Goal: Submit feedback/report problem

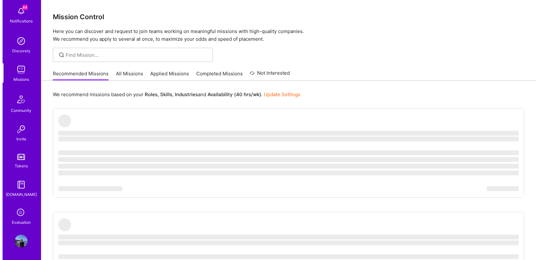
scroll to position [32, 0]
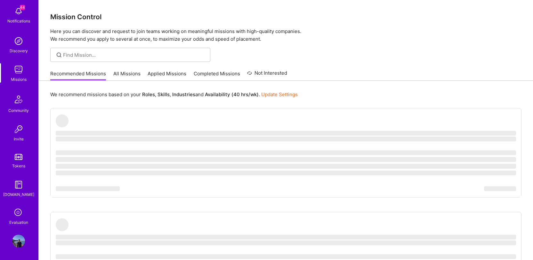
click at [15, 212] on icon at bounding box center [18, 213] width 12 height 12
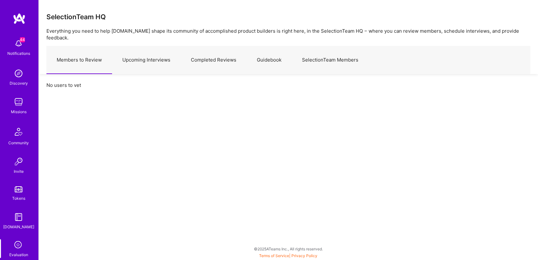
click at [163, 59] on link "Upcoming Interviews" at bounding box center [146, 60] width 69 height 28
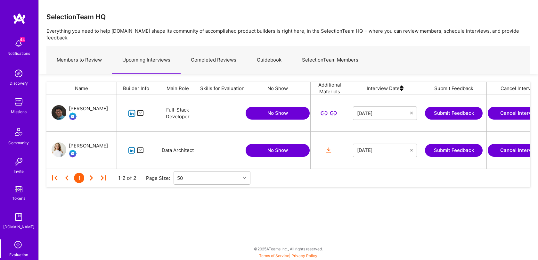
scroll to position [69, 479]
click at [216, 141] on div "Data Pipelines, Data Analysis, Artificial Intelligence (AI)" at bounding box center [222, 150] width 45 height 37
click at [338, 179] on div "1 1-2 of 2 Page Size: 50" at bounding box center [289, 178] width 478 height 19
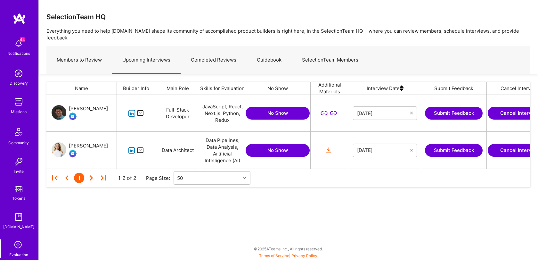
click at [445, 144] on button "Submit Feedback" at bounding box center [454, 150] width 58 height 13
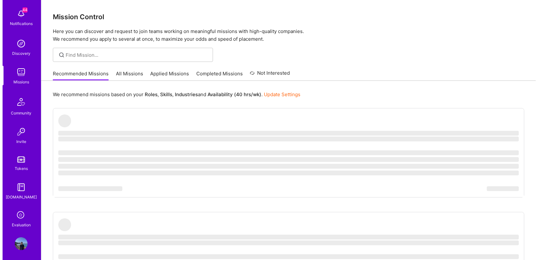
scroll to position [32, 0]
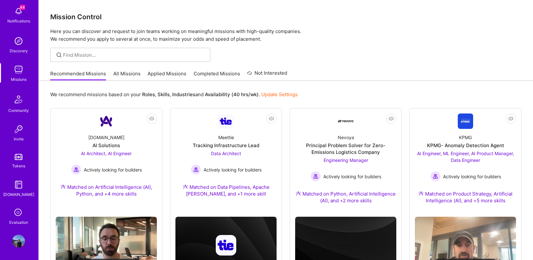
click at [17, 216] on icon at bounding box center [18, 213] width 12 height 12
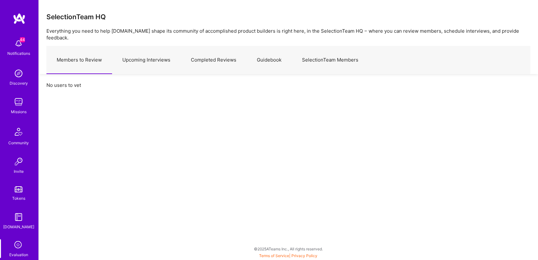
click at [147, 53] on link "Upcoming Interviews" at bounding box center [146, 60] width 69 height 28
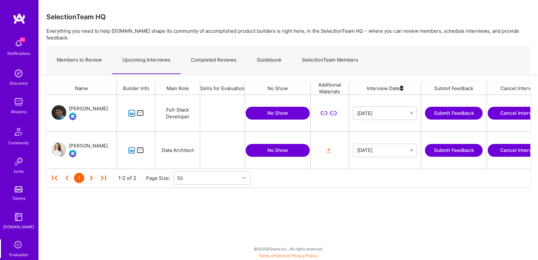
scroll to position [69, 479]
click at [127, 142] on div "grid" at bounding box center [136, 150] width 38 height 37
click at [133, 147] on icon "grid" at bounding box center [131, 150] width 7 height 7
click at [271, 144] on button "No Show" at bounding box center [278, 150] width 64 height 13
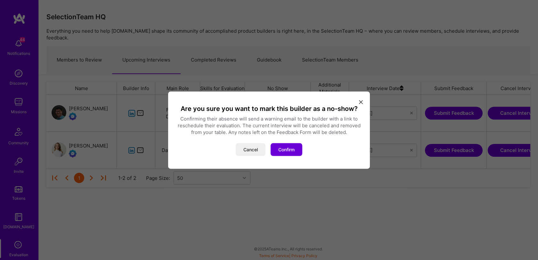
click at [361, 102] on icon "modal" at bounding box center [361, 102] width 4 height 4
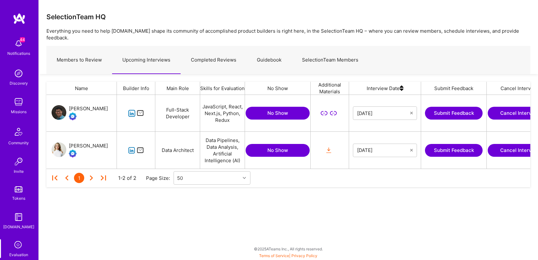
click at [515, 144] on button "Cancel Interview" at bounding box center [520, 150] width 64 height 13
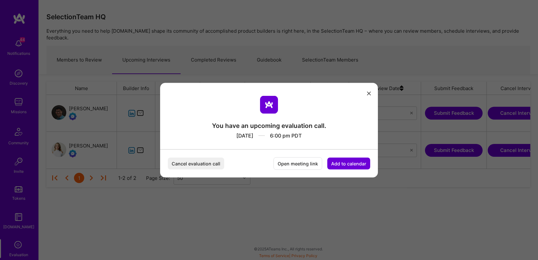
click at [204, 165] on button "Cancel evaluation call" at bounding box center [196, 163] width 56 height 12
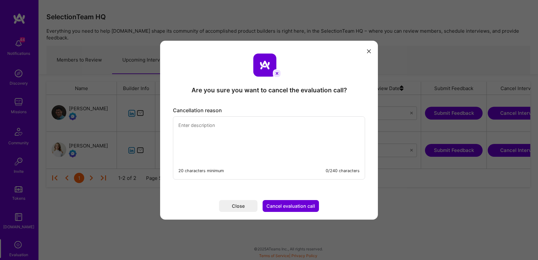
click at [253, 152] on textarea "modal" at bounding box center [269, 139] width 192 height 44
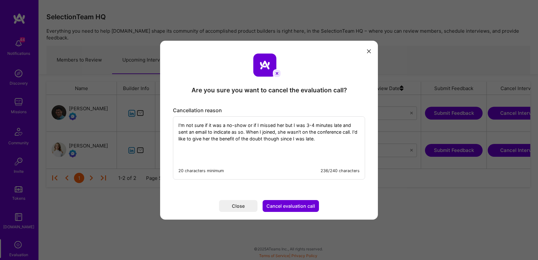
type textarea "I'm not sure if it was a no-show or if I missed her but I was 3-4 minutes late …"
click at [301, 209] on button "Cancel evaluation call" at bounding box center [291, 206] width 56 height 12
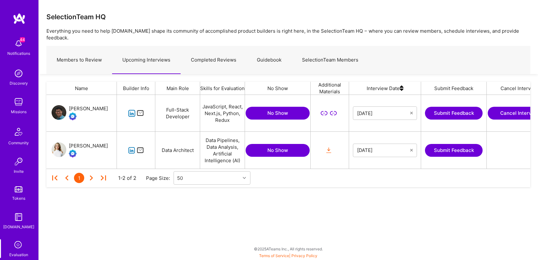
click at [425, 194] on div "Name Builder Info Main Role Skills for Evaluation No Show Additional Materials …" at bounding box center [289, 141] width 500 height 135
